Goal: Task Accomplishment & Management: Use online tool/utility

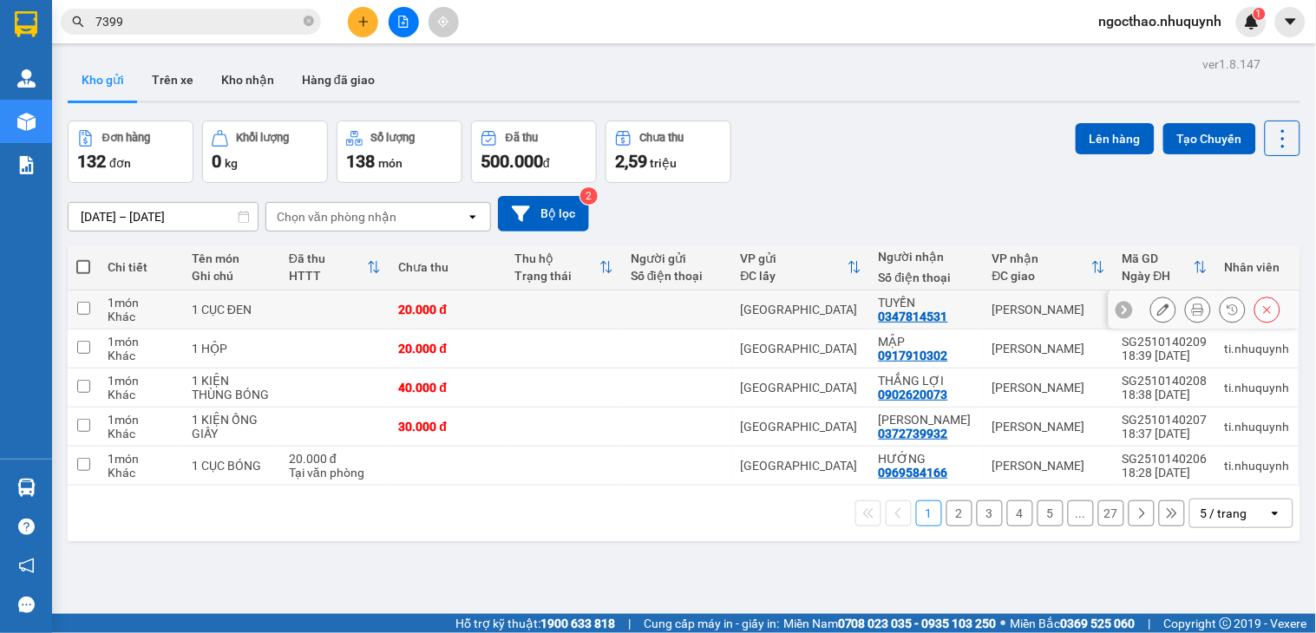
click at [1192, 312] on icon at bounding box center [1198, 310] width 12 height 12
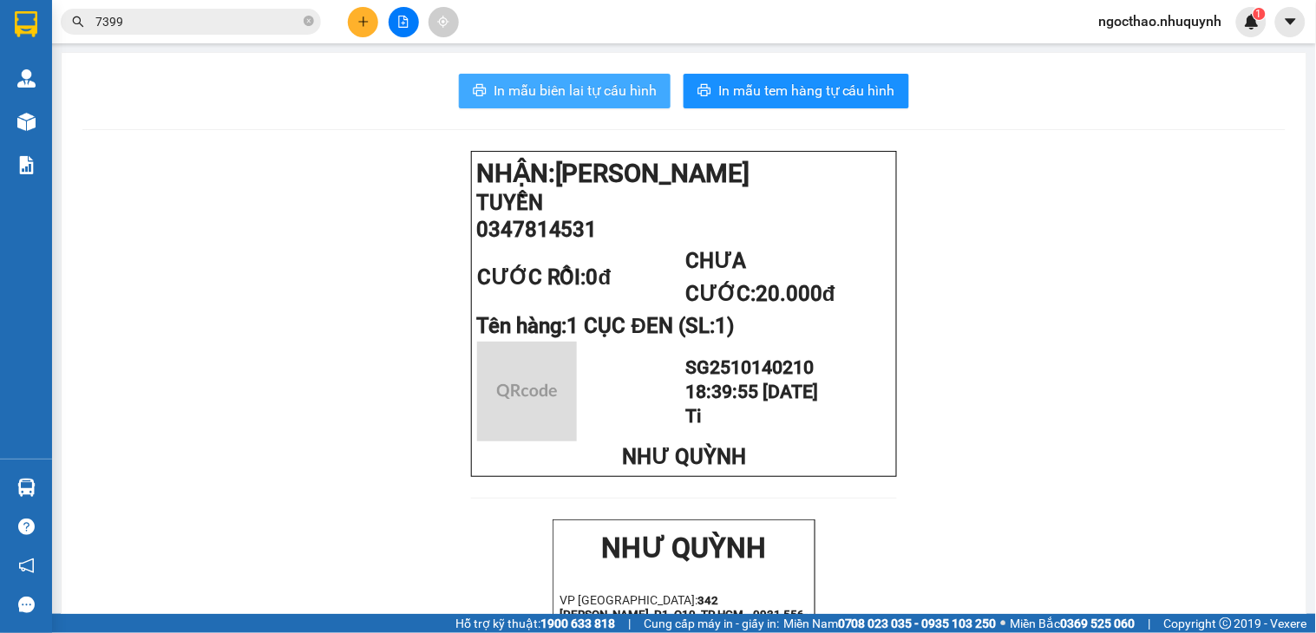
click at [601, 96] on span "In mẫu biên lai tự cấu hình" at bounding box center [575, 91] width 163 height 22
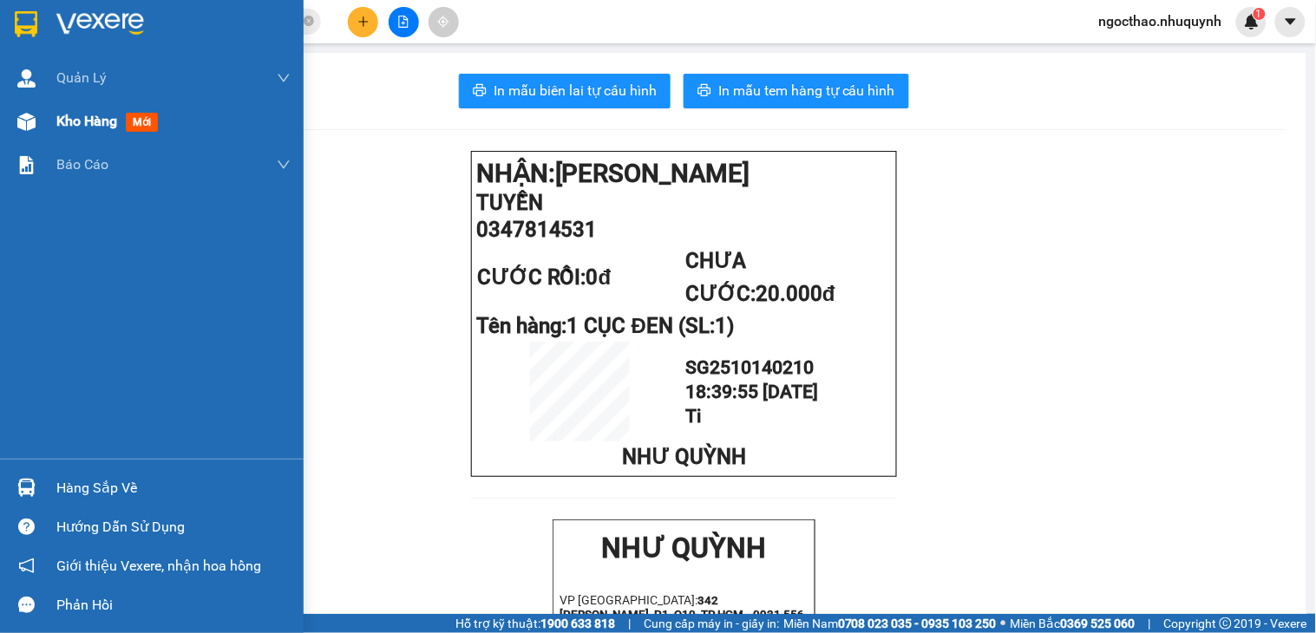
click at [54, 121] on div "Kho hàng mới" at bounding box center [152, 121] width 304 height 43
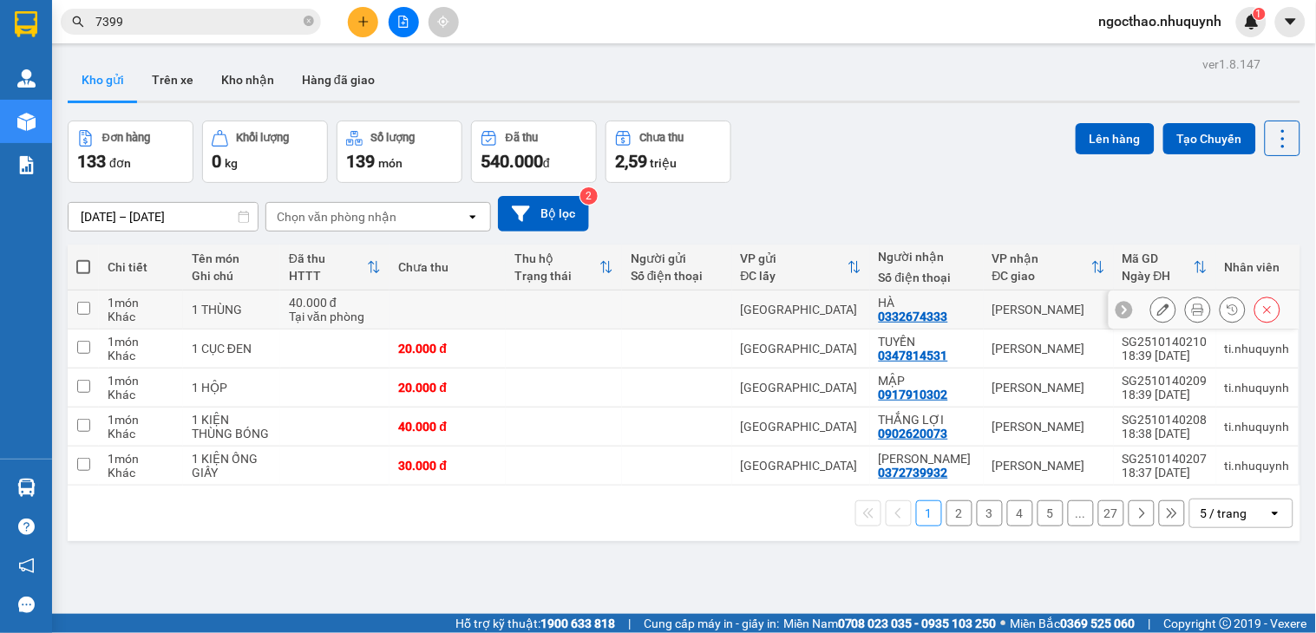
click at [1192, 313] on icon at bounding box center [1198, 310] width 12 height 12
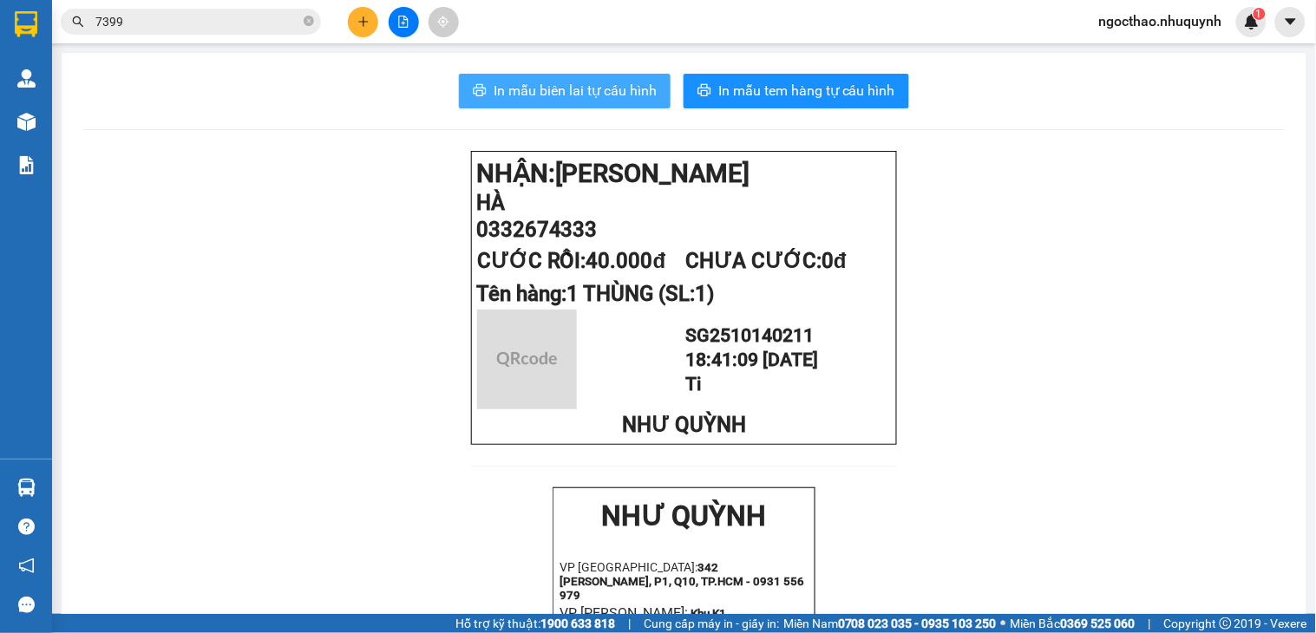
click at [625, 93] on span "In mẫu biên lai tự cấu hình" at bounding box center [575, 91] width 163 height 22
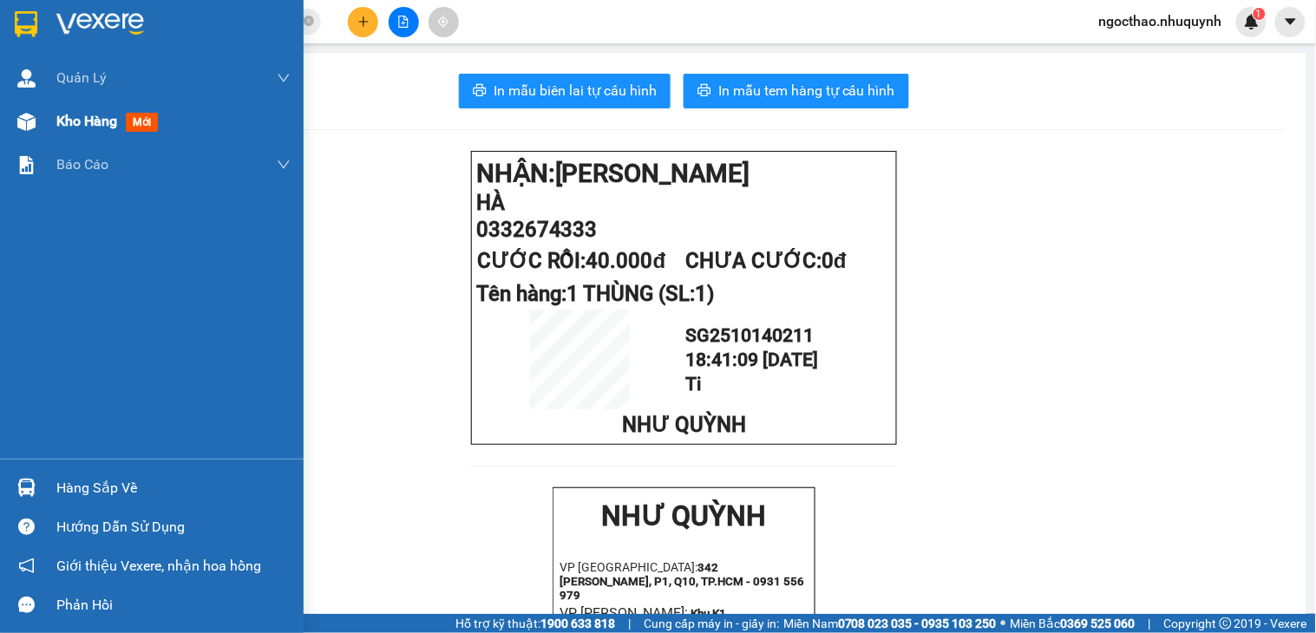
click at [71, 107] on div "Kho hàng mới" at bounding box center [173, 121] width 234 height 43
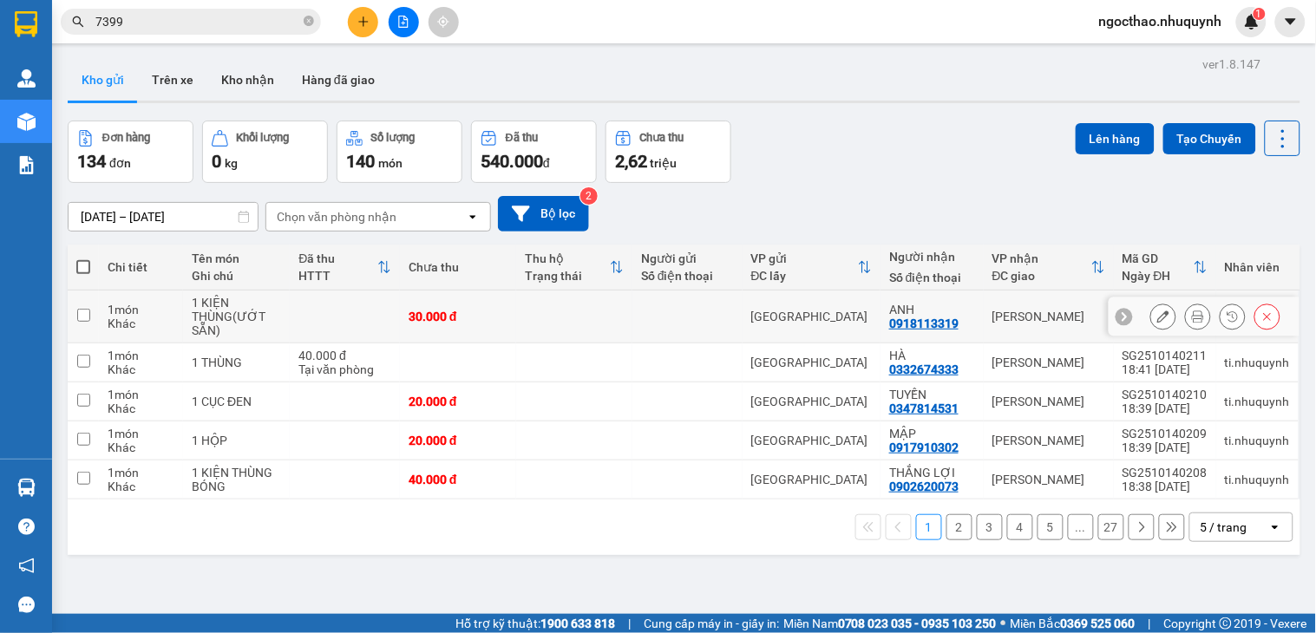
click at [1186, 323] on button at bounding box center [1198, 317] width 24 height 30
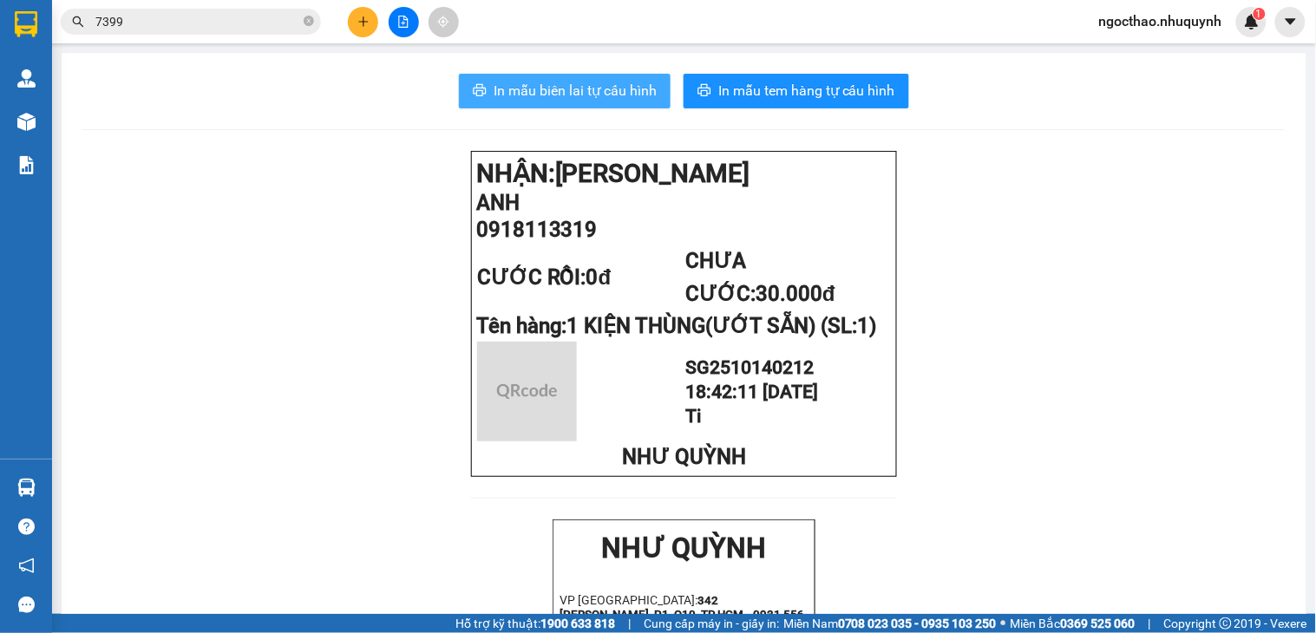
click at [480, 82] on button "In mẫu biên lai tự cấu hình" at bounding box center [565, 91] width 212 height 35
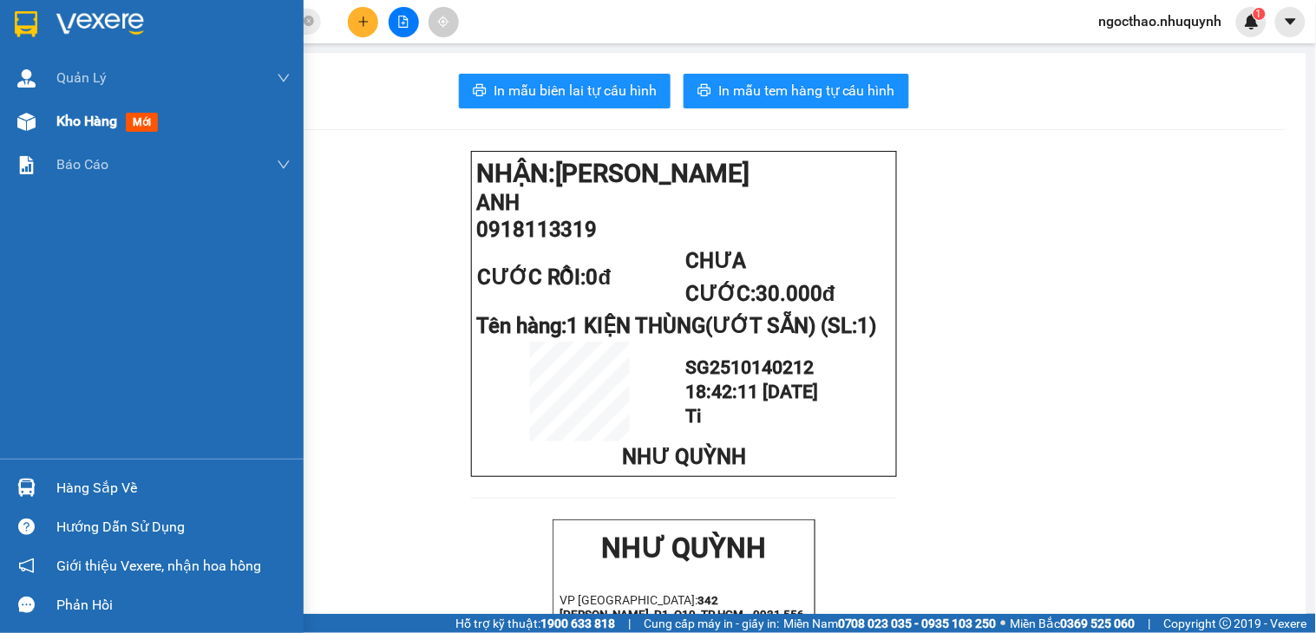
click at [49, 118] on div "Kho hàng mới" at bounding box center [152, 121] width 304 height 43
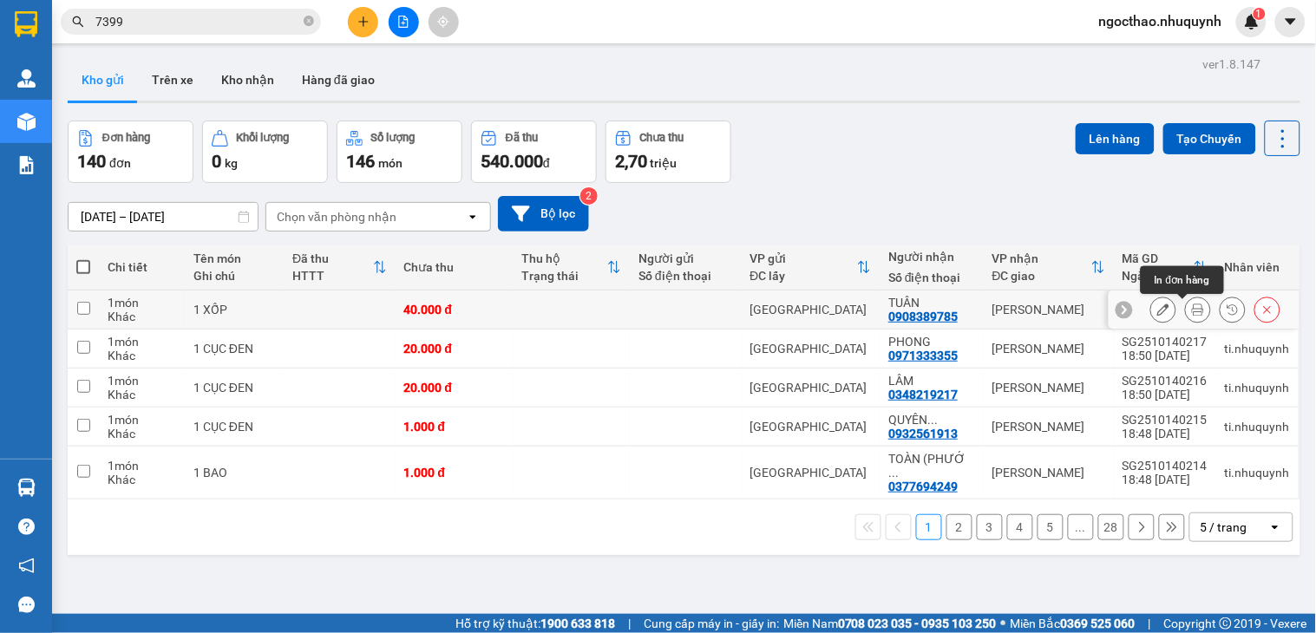
click at [1189, 307] on button at bounding box center [1198, 310] width 24 height 30
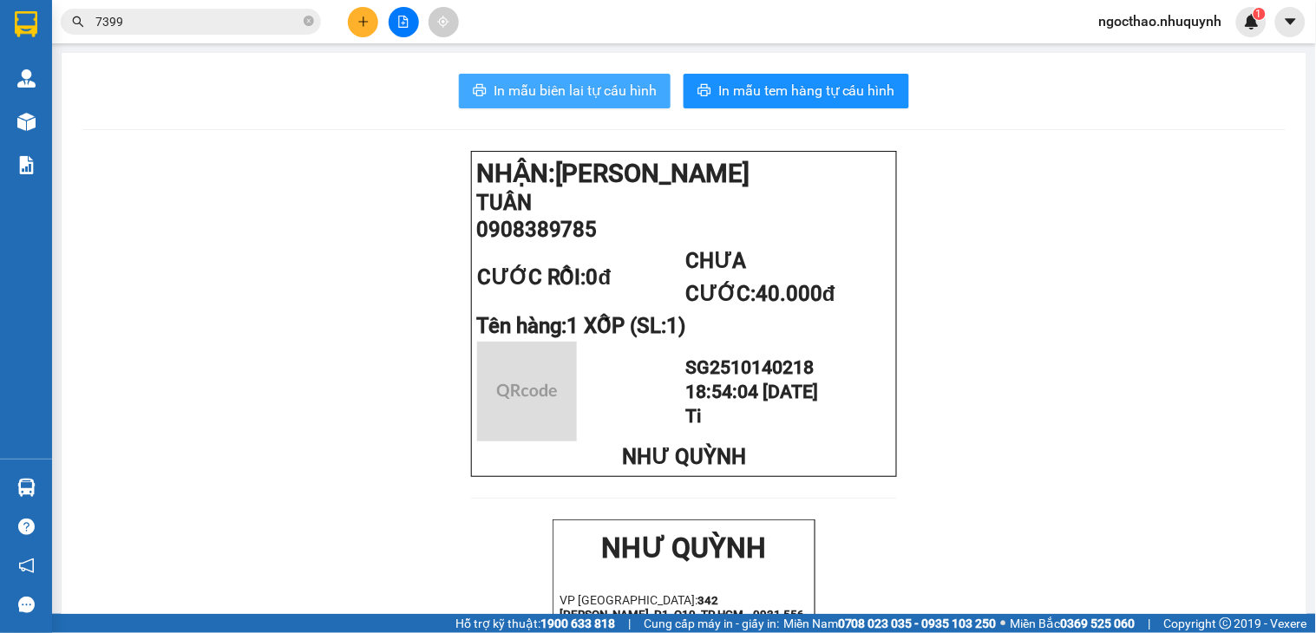
click at [595, 93] on span "In mẫu biên lai tự cấu hình" at bounding box center [575, 91] width 163 height 22
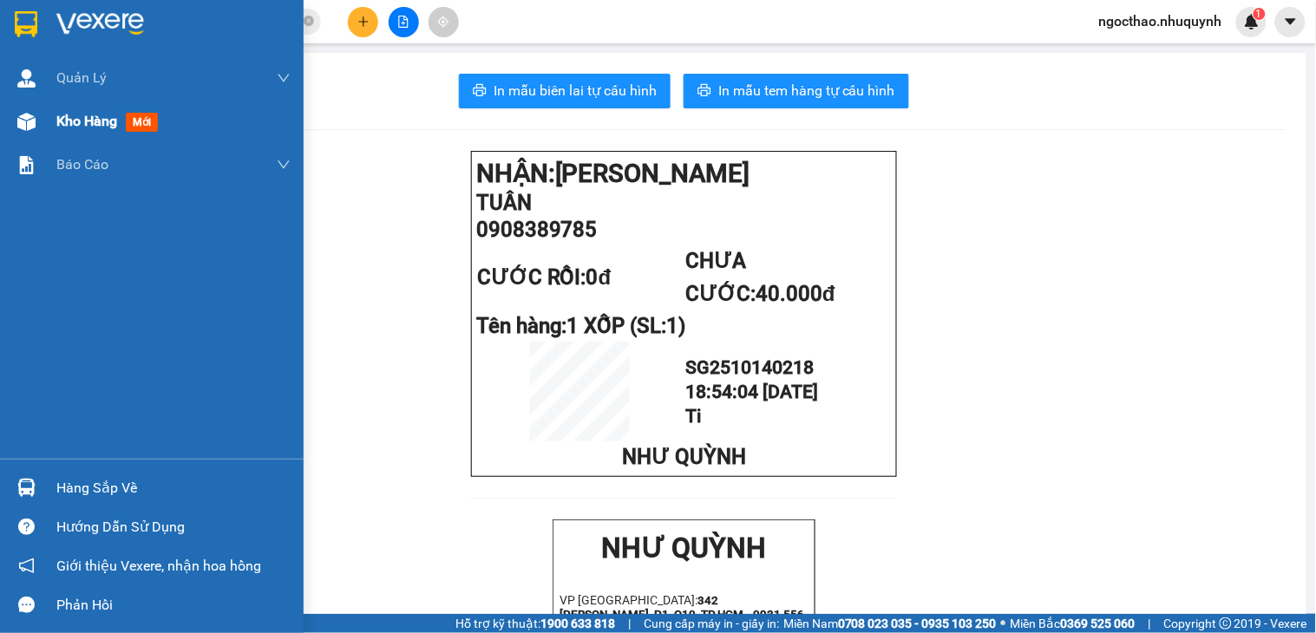
click at [37, 131] on div at bounding box center [26, 122] width 30 height 30
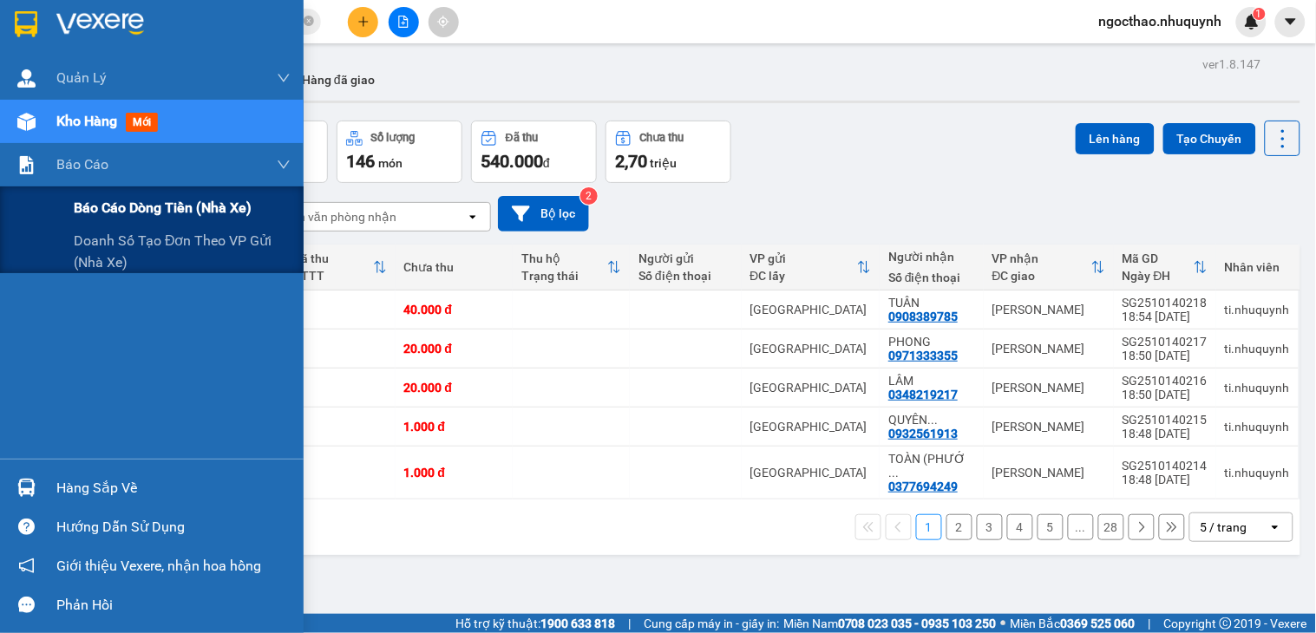
click at [135, 201] on span "Báo cáo dòng tiền (nhà xe)" at bounding box center [163, 208] width 178 height 22
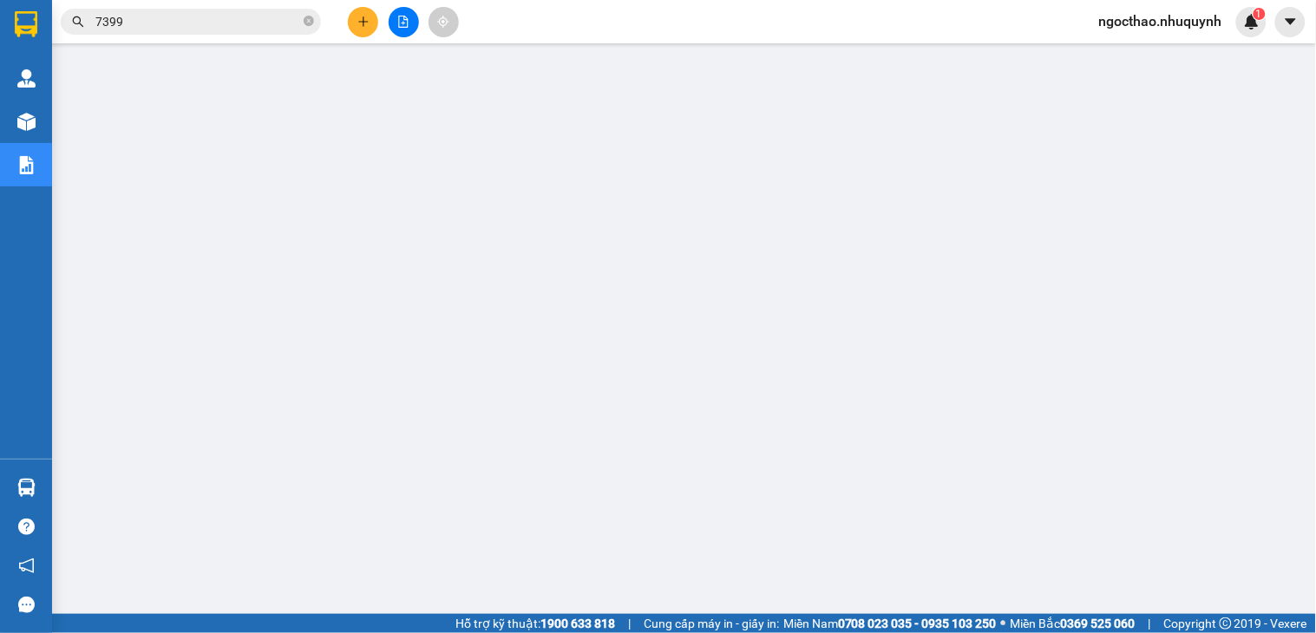
click at [220, 17] on input "7399" at bounding box center [197, 21] width 205 height 19
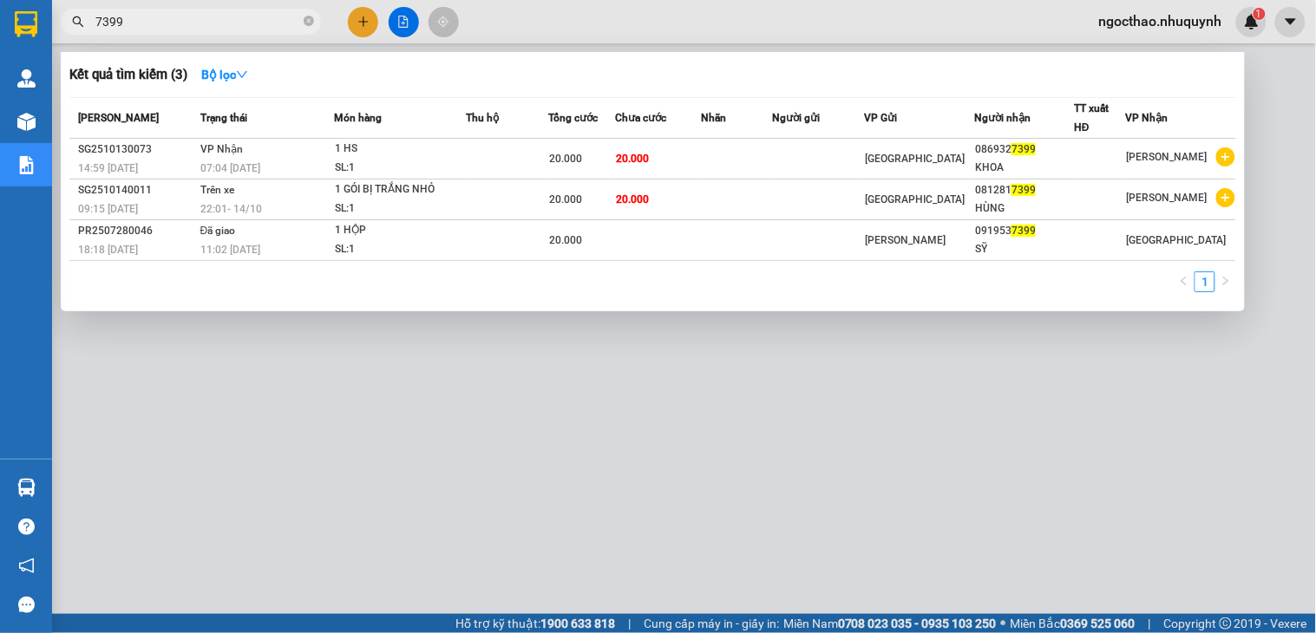
click at [220, 17] on input "7399" at bounding box center [197, 21] width 205 height 19
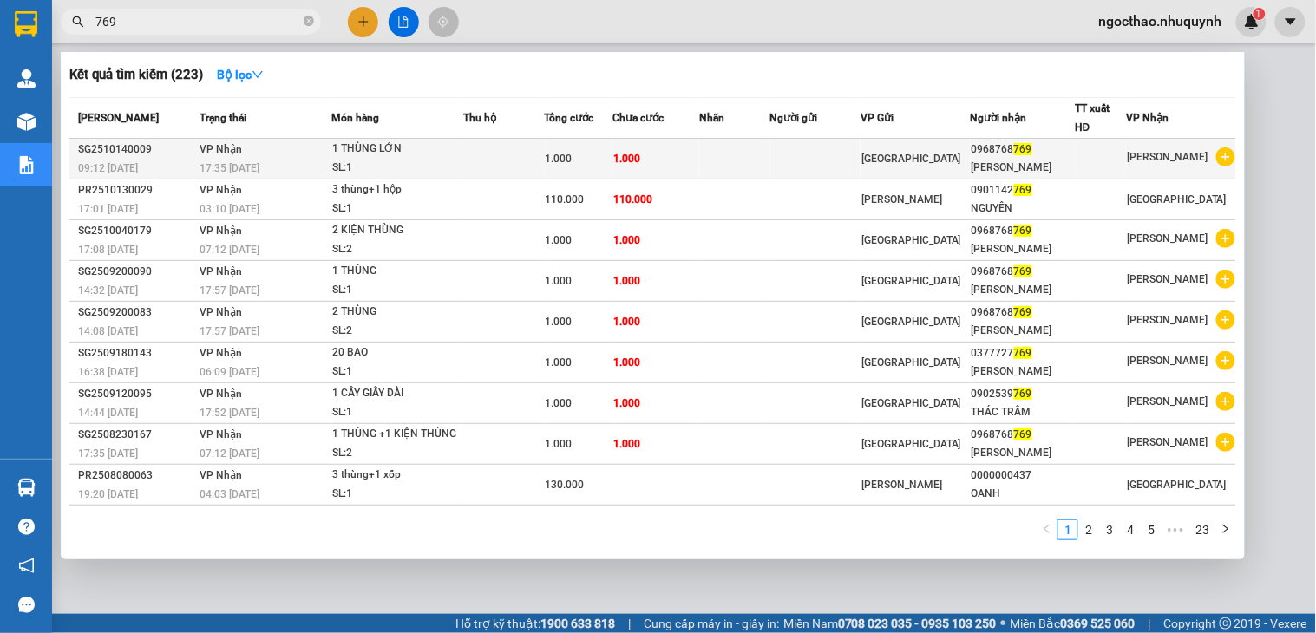
type input "769"
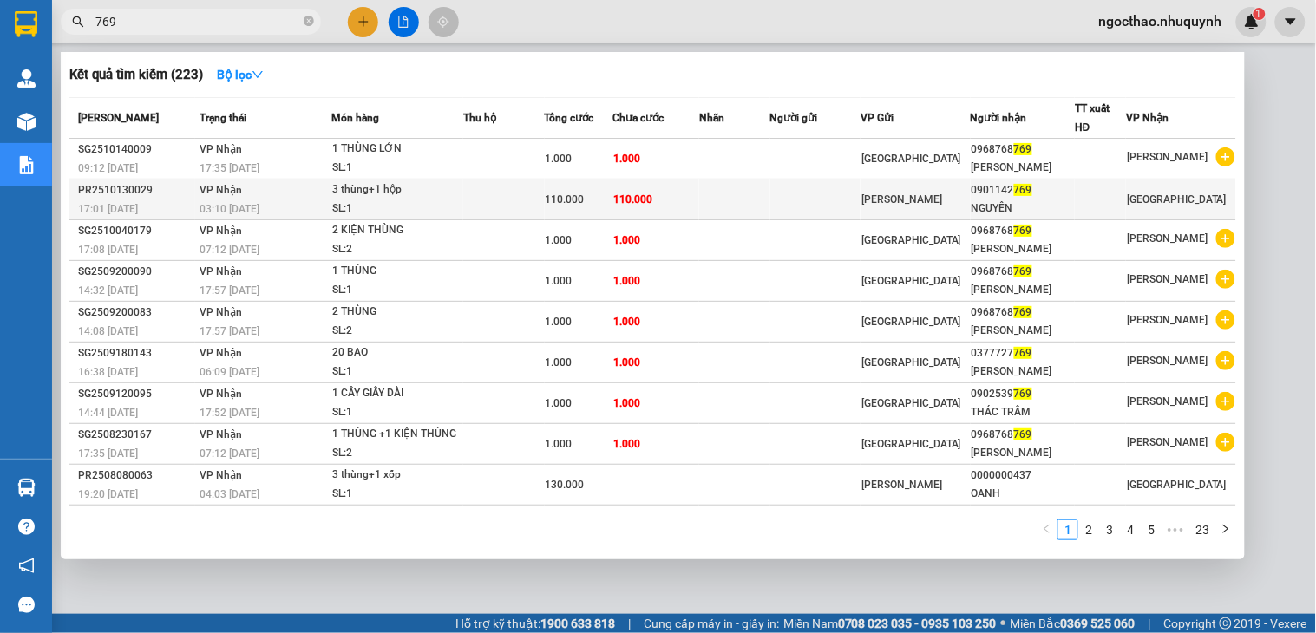
drag, startPoint x: 941, startPoint y: 157, endPoint x: 960, endPoint y: 206, distance: 52.2
click at [948, 182] on tbody "SG2510140009 09:12 [DATE] VP Nhận 17:35 [DATE] 1 THÙNG LỚN SL: 1 1.000 1.000 [G…" at bounding box center [652, 343] width 1167 height 408
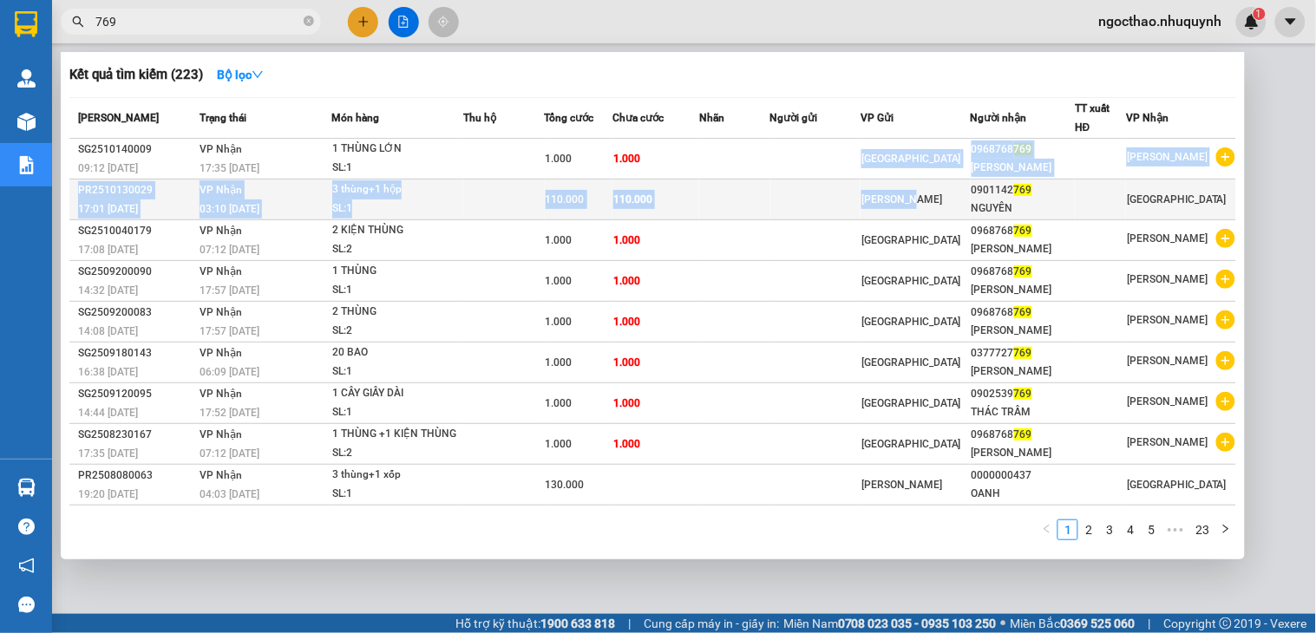
click at [830, 194] on td at bounding box center [815, 200] width 90 height 41
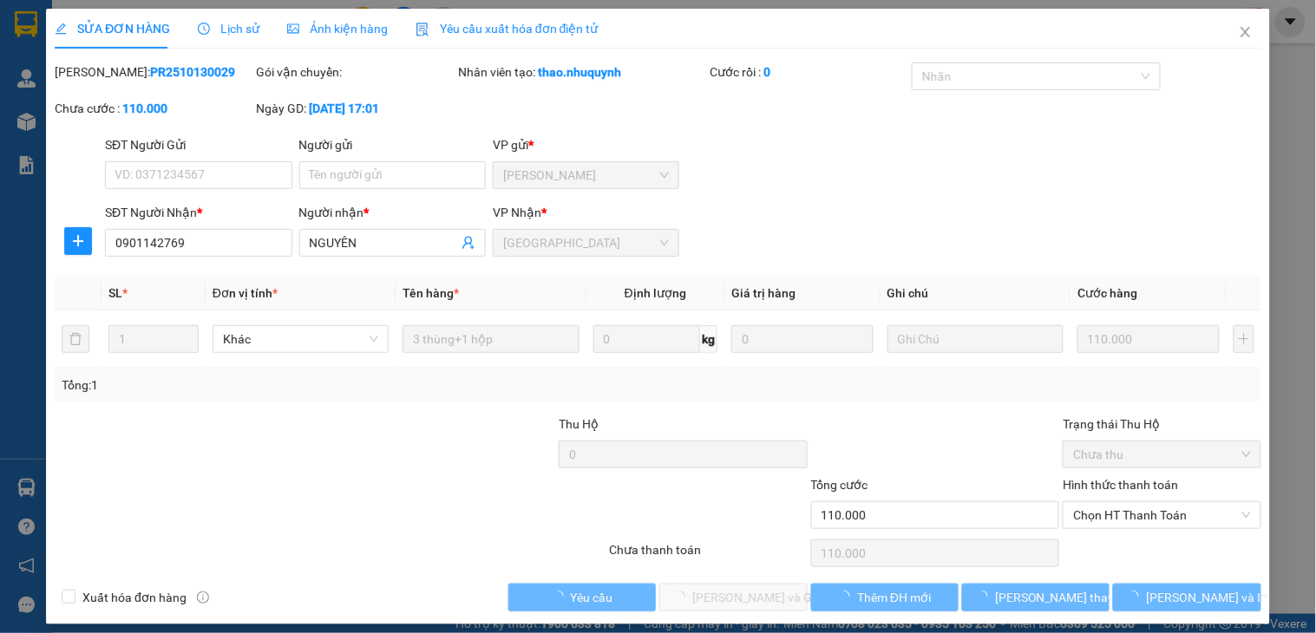
type input "0901142769"
type input "NGUYÊN"
type input "110.000"
drag, startPoint x: 1130, startPoint y: 514, endPoint x: 1125, endPoint y: 538, distance: 24.7
click at [1130, 514] on span "Chọn HT Thanh Toán" at bounding box center [1161, 515] width 177 height 26
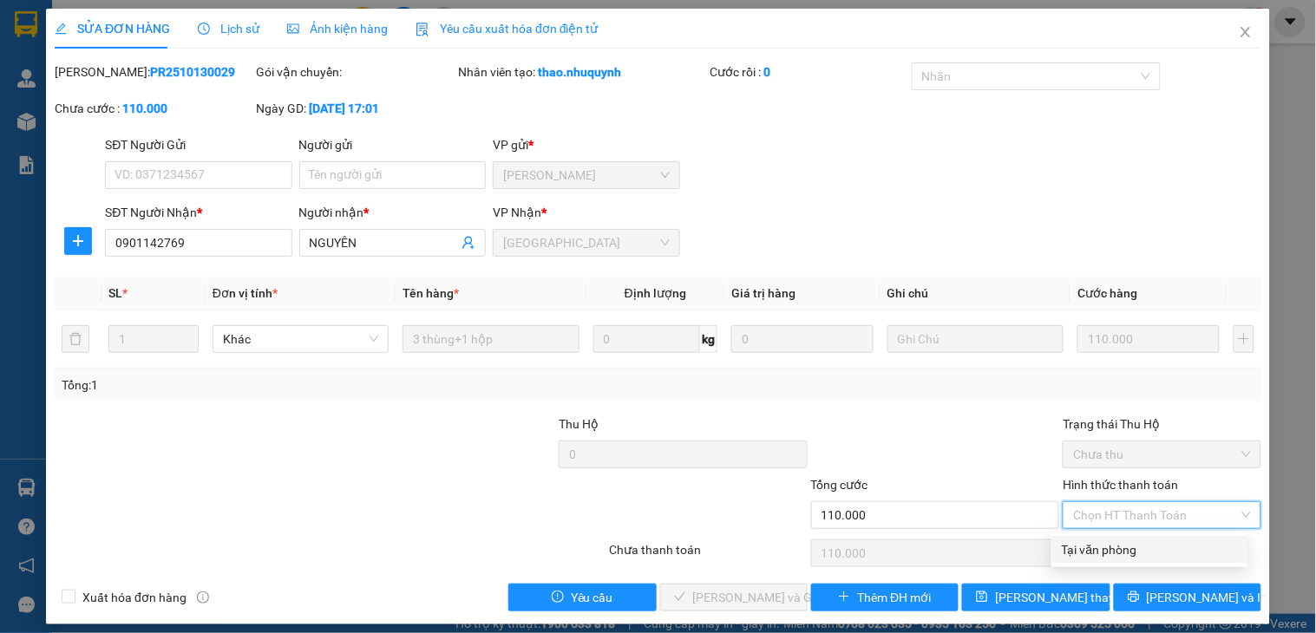
drag, startPoint x: 1133, startPoint y: 553, endPoint x: 1063, endPoint y: 567, distance: 71.6
click at [1133, 553] on div "Tại văn phòng" at bounding box center [1149, 549] width 175 height 19
type input "0"
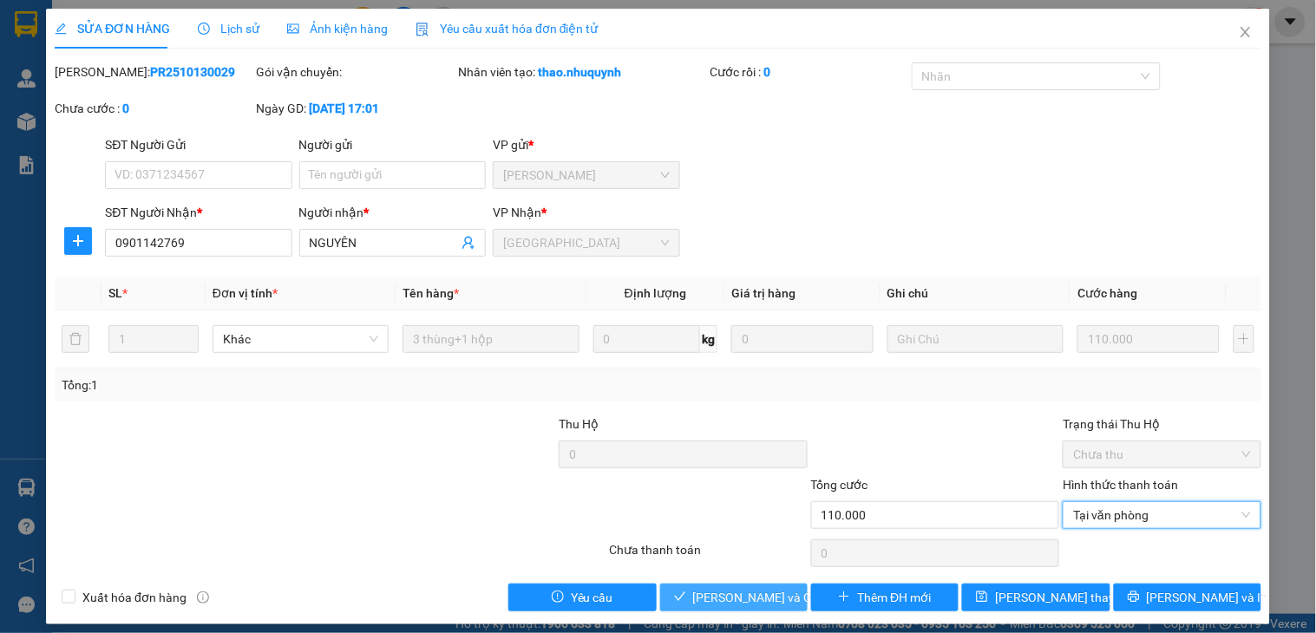
click at [750, 602] on span "[PERSON_NAME] và Giao hàng" at bounding box center [776, 597] width 167 height 19
